Goal: Communication & Community: Share content

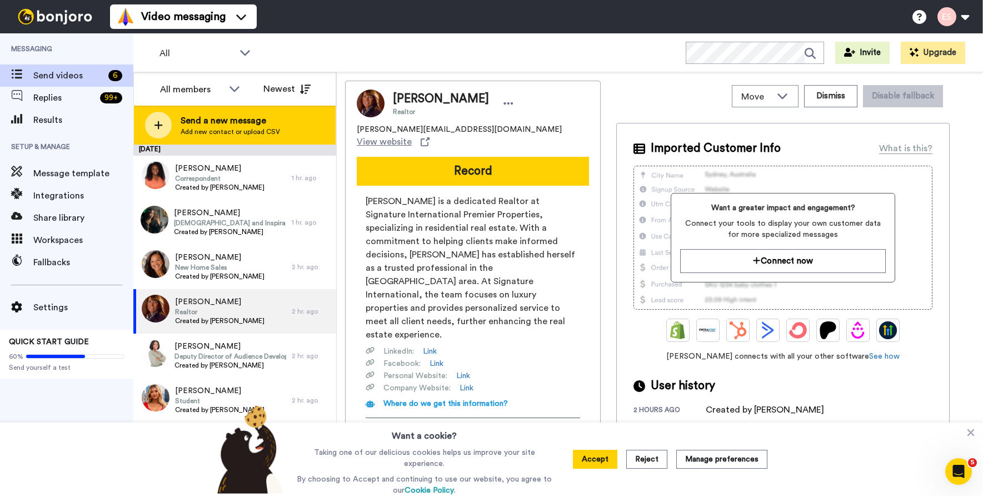
click at [249, 132] on span "Add new contact or upload CSV" at bounding box center [230, 131] width 99 height 9
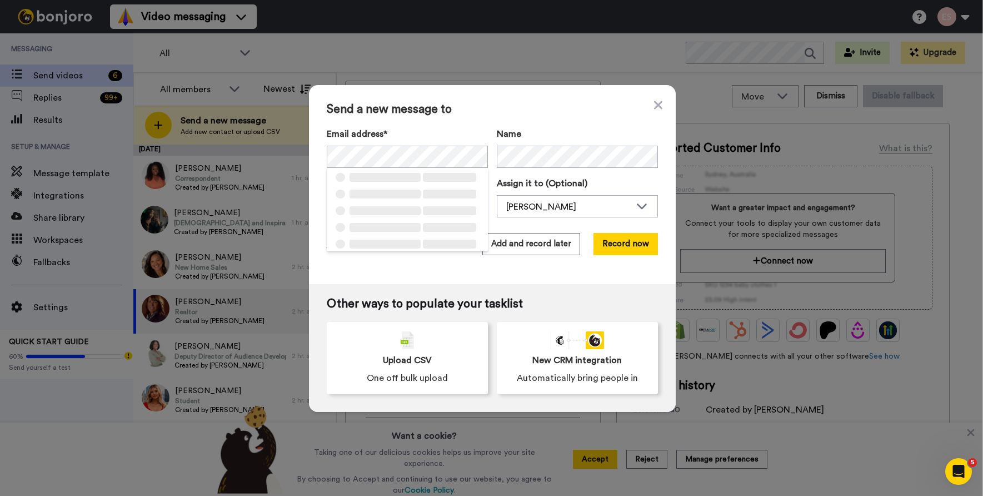
click at [511, 118] on div "Send a new message to Email address* ‌ ‌ ‌ ‌ ‌ ‌ ‌ ‌ ‌ ‌ ‌ ‌ ‌ ‌ ‌ Name Task de…" at bounding box center [492, 184] width 367 height 199
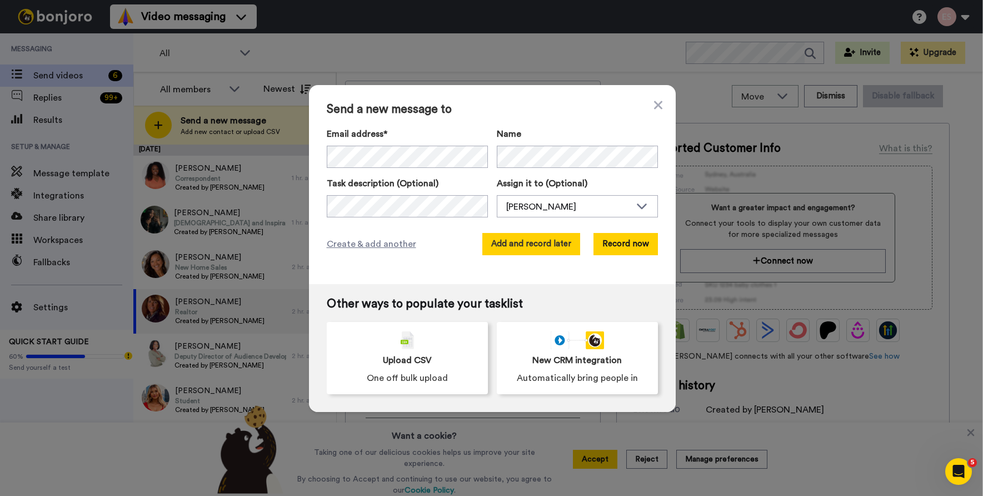
click at [541, 236] on button "Add and record later" at bounding box center [531, 244] width 98 height 22
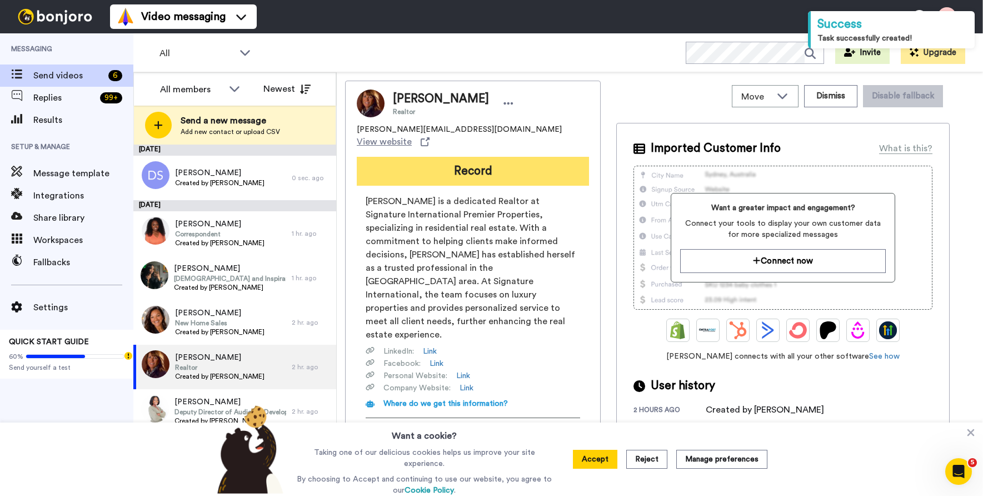
click at [424, 169] on button "Record" at bounding box center [473, 171] width 232 height 29
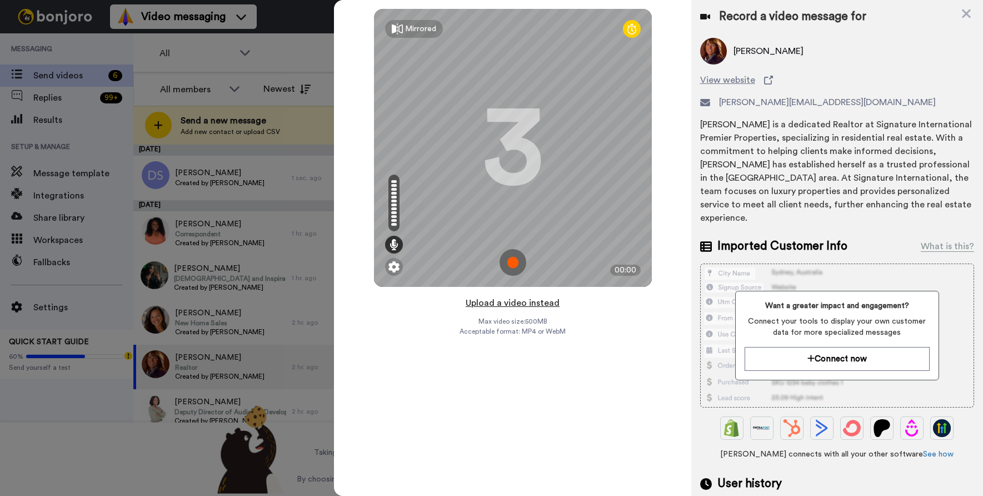
click at [512, 298] on button "Upload a video instead" at bounding box center [512, 303] width 101 height 14
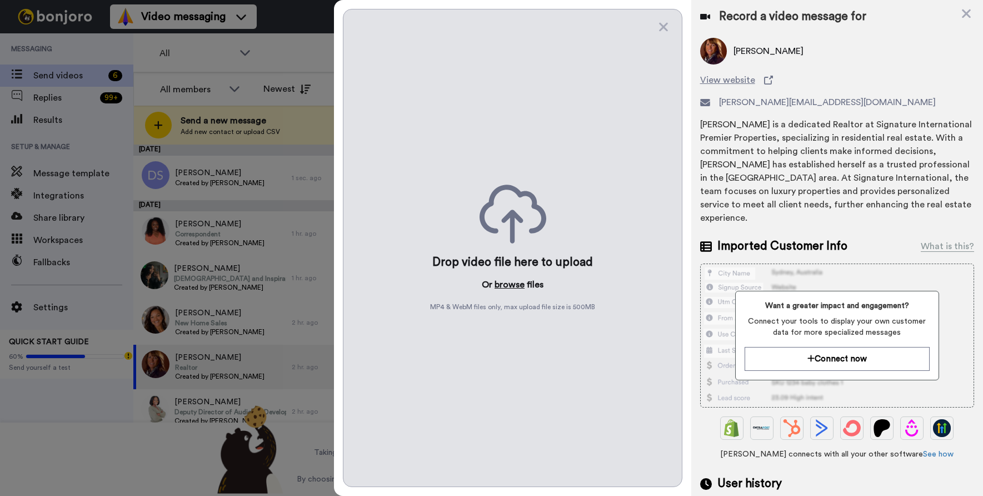
click at [519, 283] on button "browse" at bounding box center [510, 284] width 30 height 13
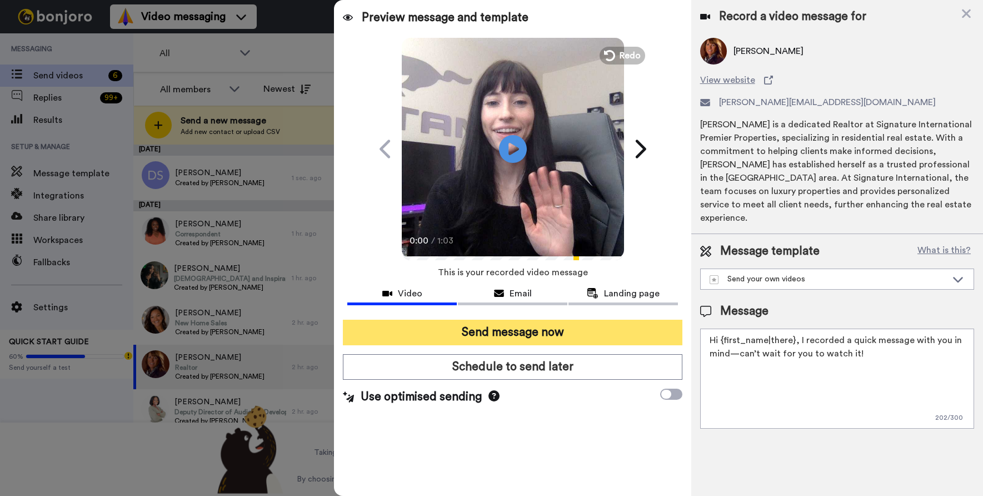
click at [476, 337] on button "Send message now" at bounding box center [512, 333] width 339 height 26
